Goal: Find specific page/section: Find specific page/section

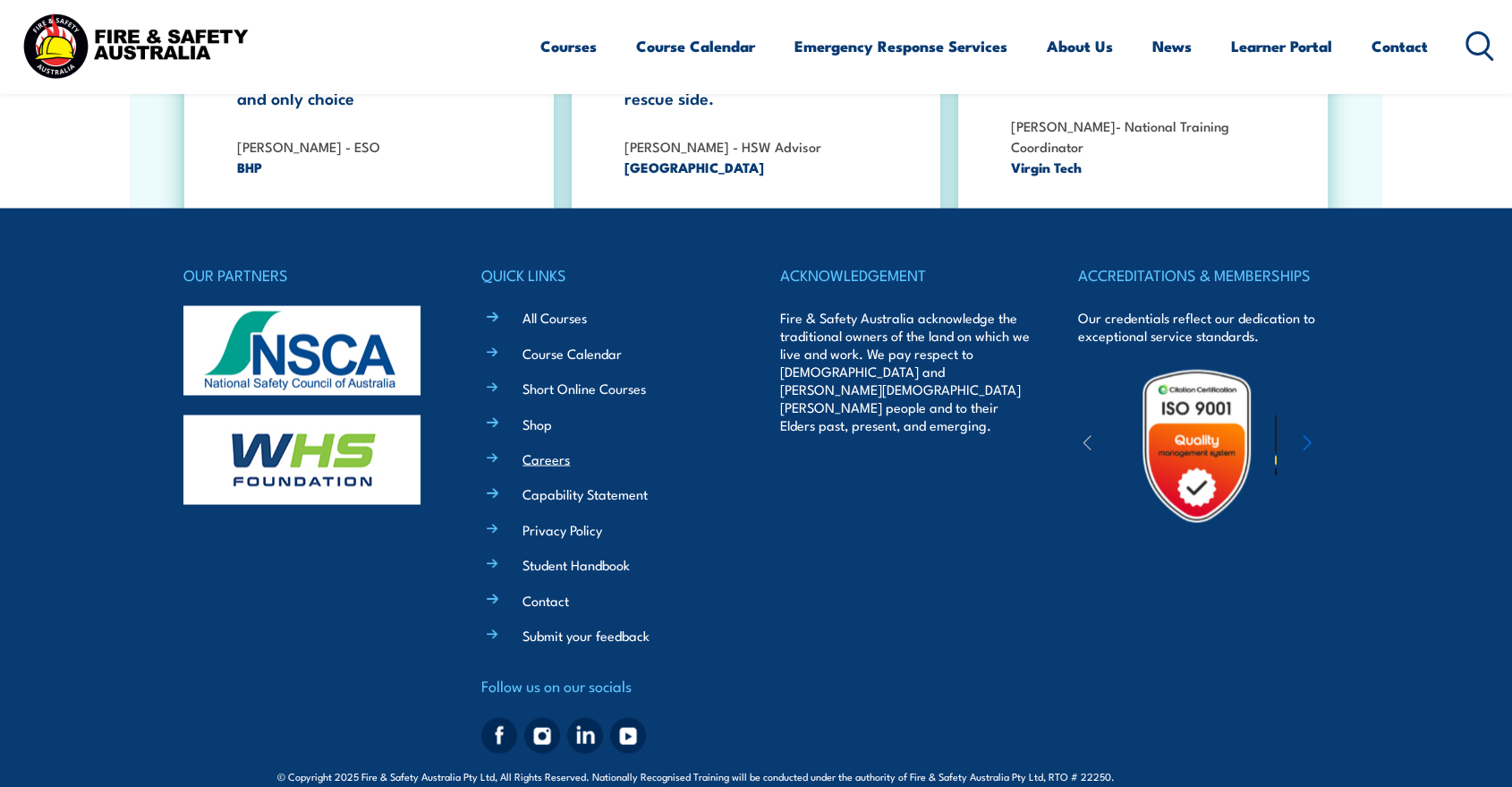
click at [549, 449] on link "Careers" at bounding box center [546, 458] width 48 height 19
